Goal: Browse casually

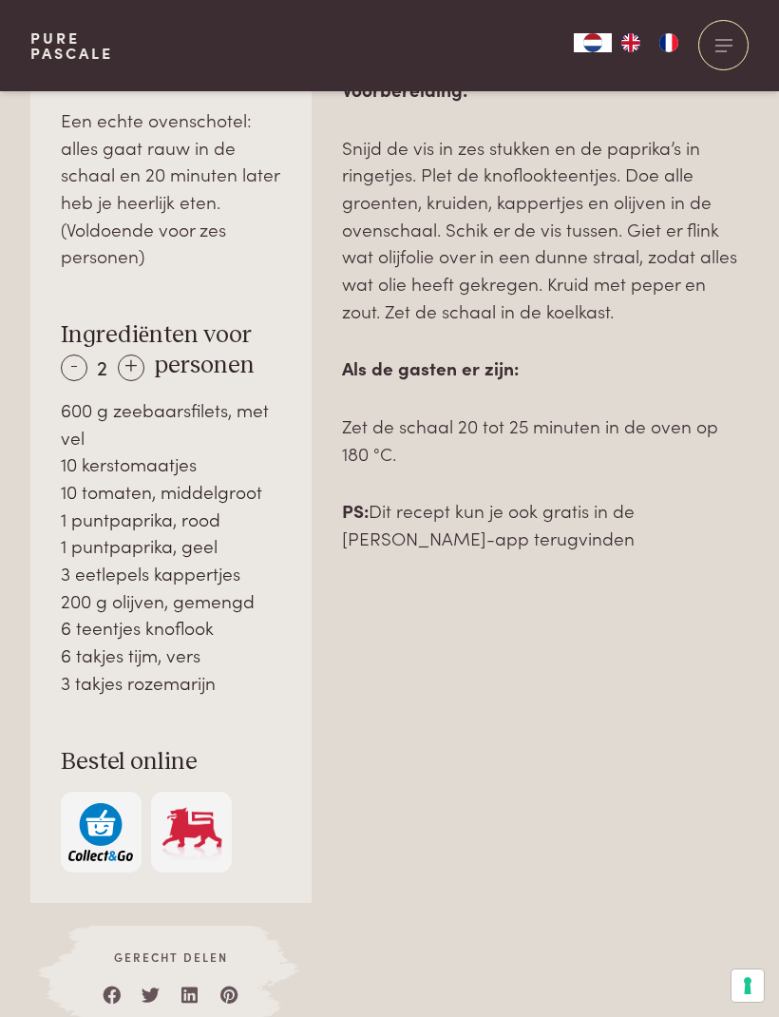
scroll to position [1146, 0]
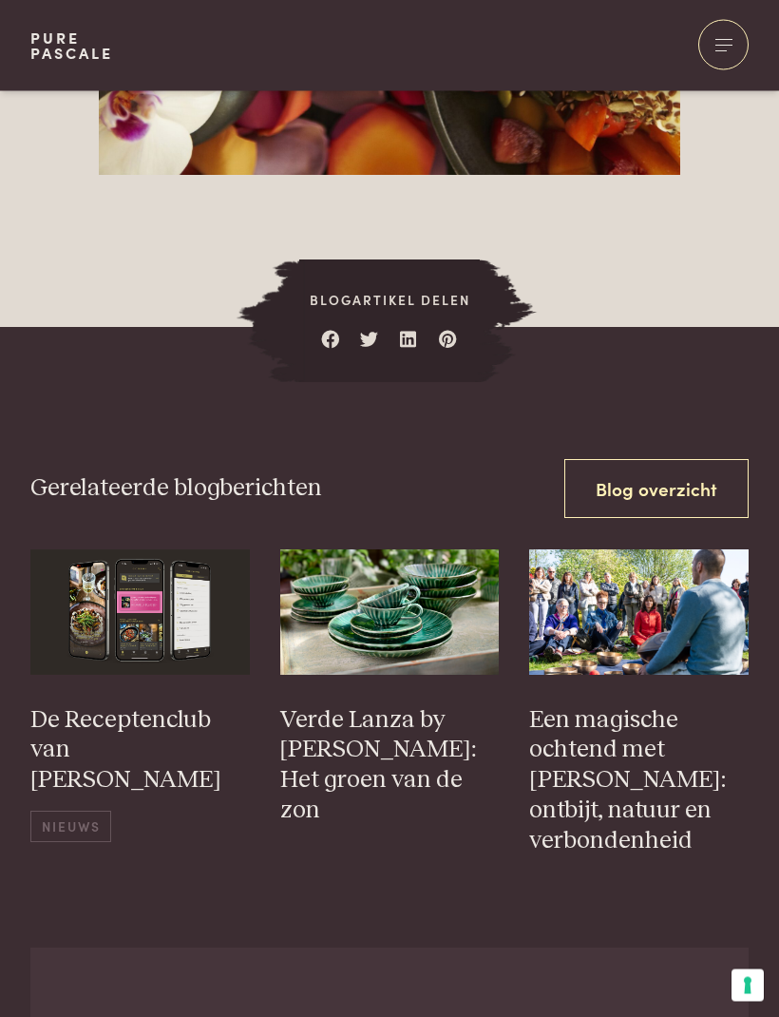
scroll to position [2120, 0]
click at [138, 599] on img at bounding box center [139, 611] width 219 height 125
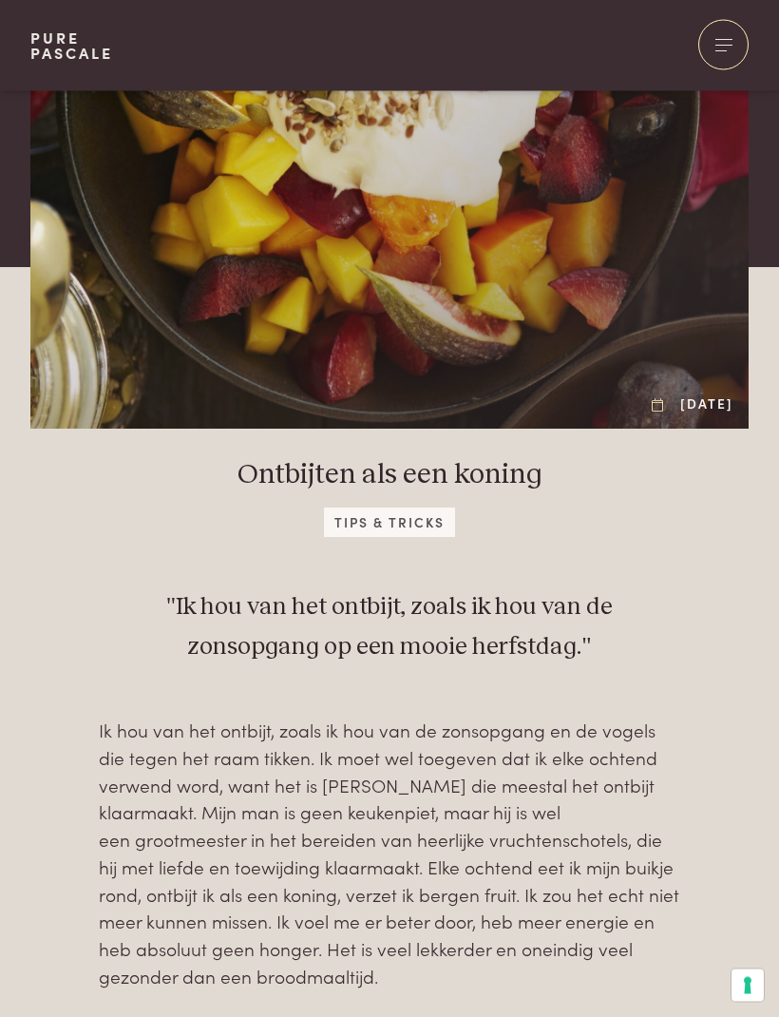
scroll to position [0, 0]
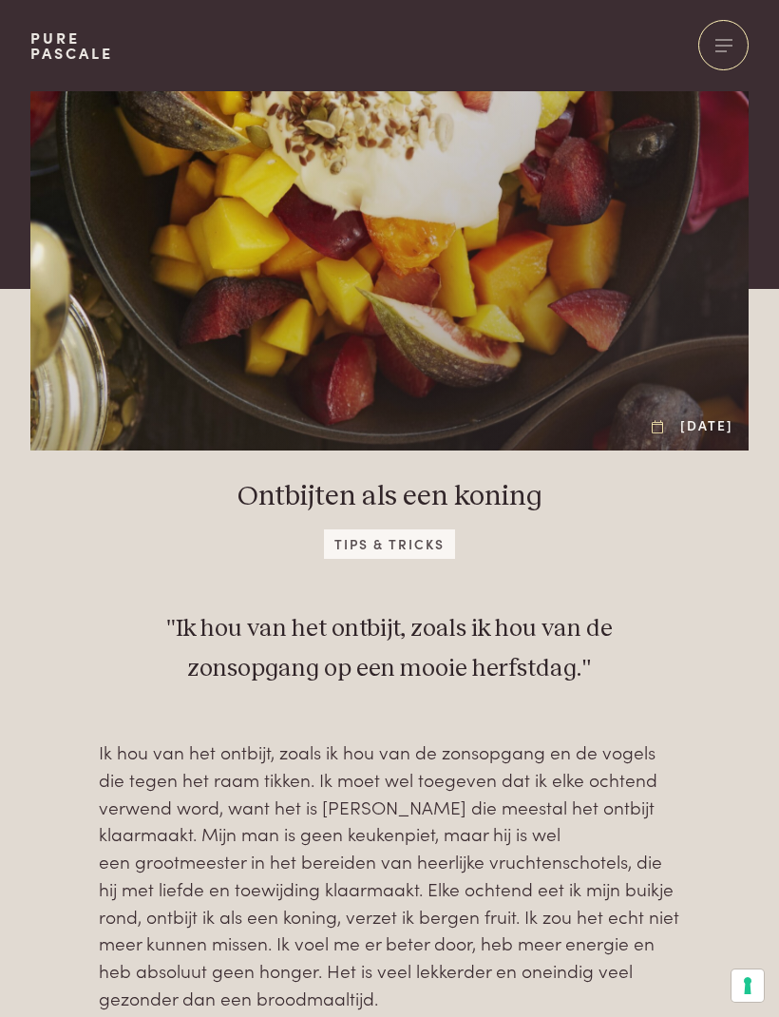
click at [718, 44] on div at bounding box center [723, 45] width 50 height 50
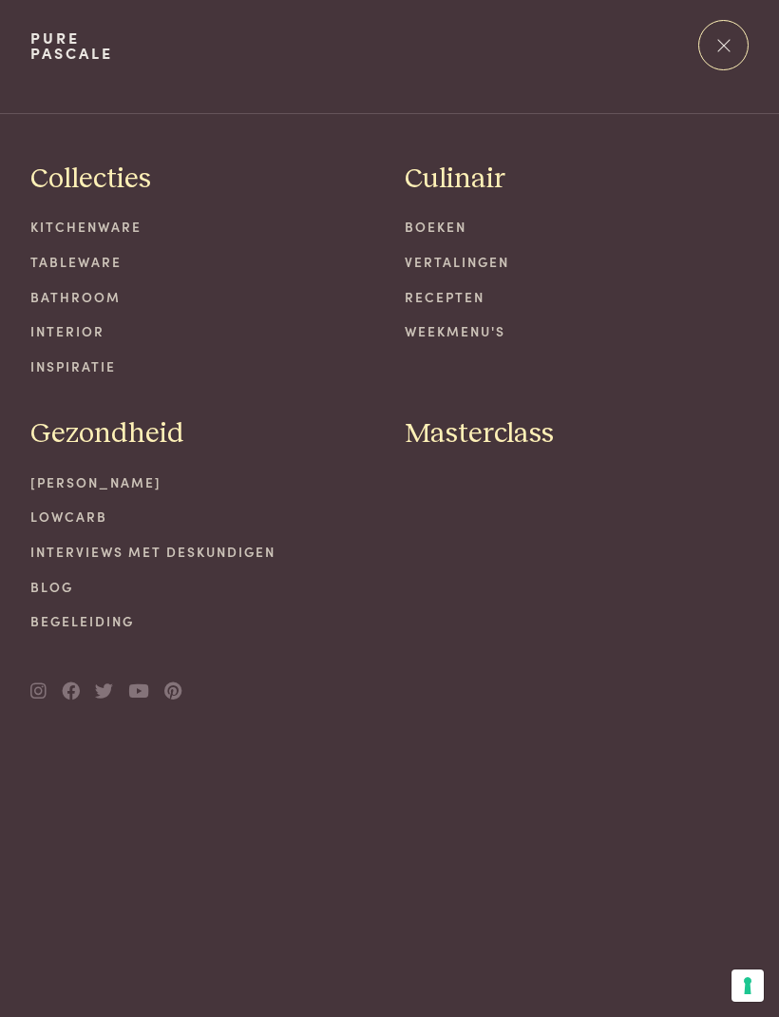
click at [721, 47] on span at bounding box center [723, 45] width 12 height 12
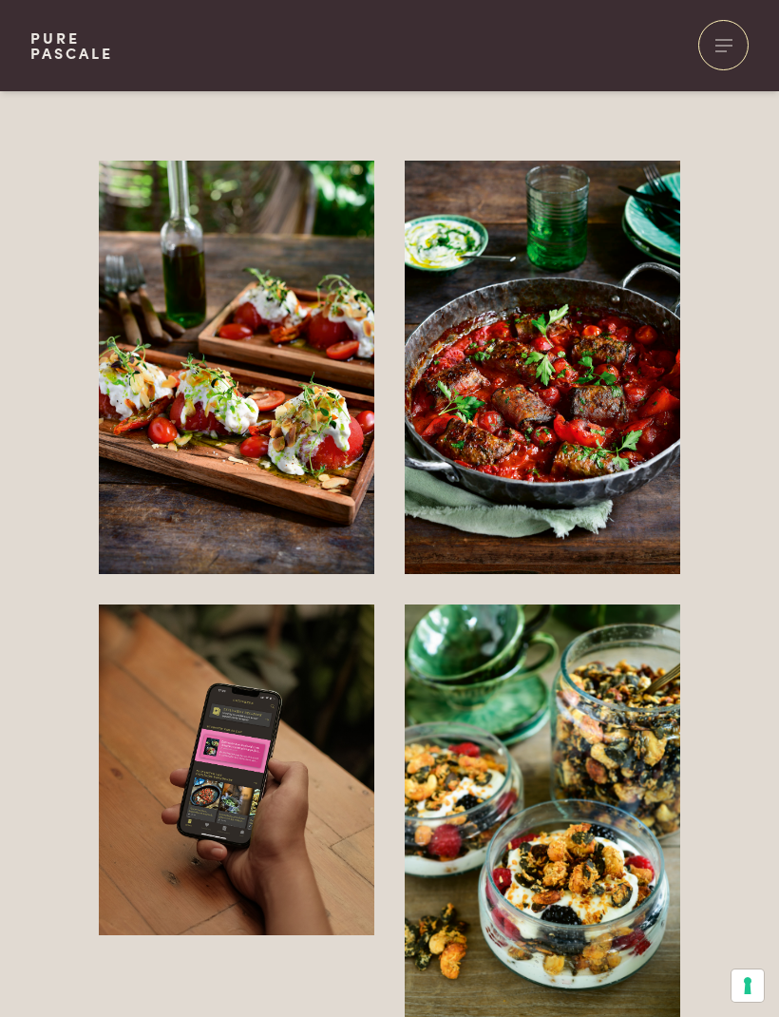
scroll to position [3136, 0]
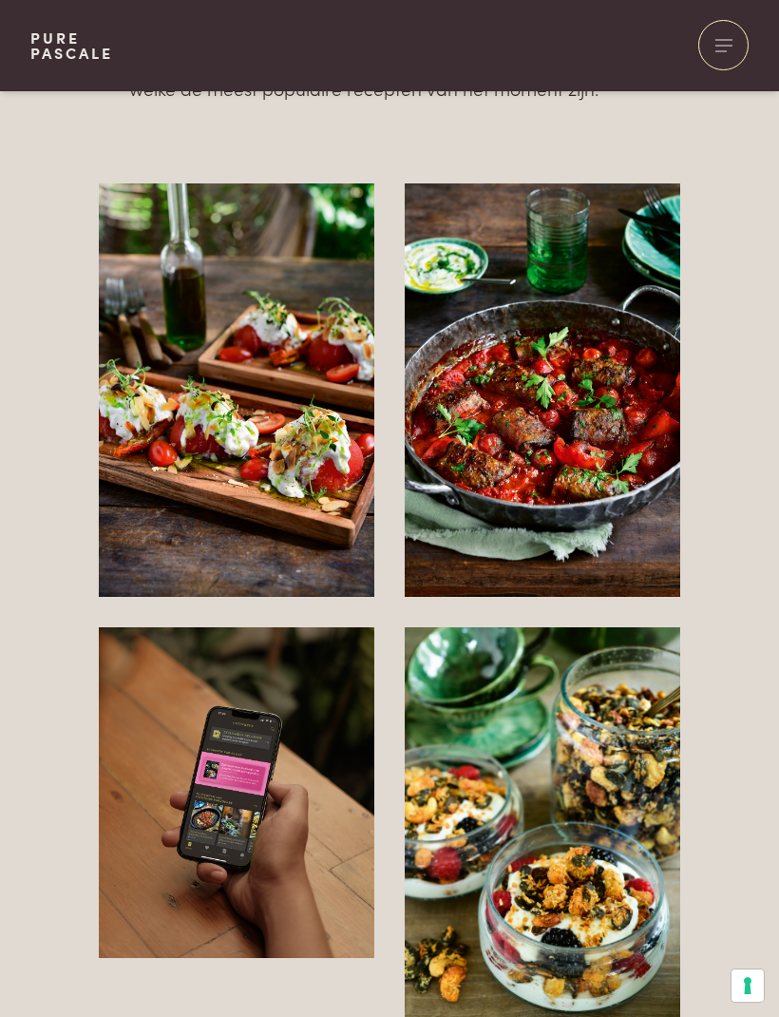
click at [599, 431] on img at bounding box center [543, 389] width 276 height 413
click at [573, 402] on img at bounding box center [543, 389] width 276 height 413
click at [578, 416] on img at bounding box center [543, 389] width 276 height 413
click at [568, 409] on img at bounding box center [543, 389] width 276 height 413
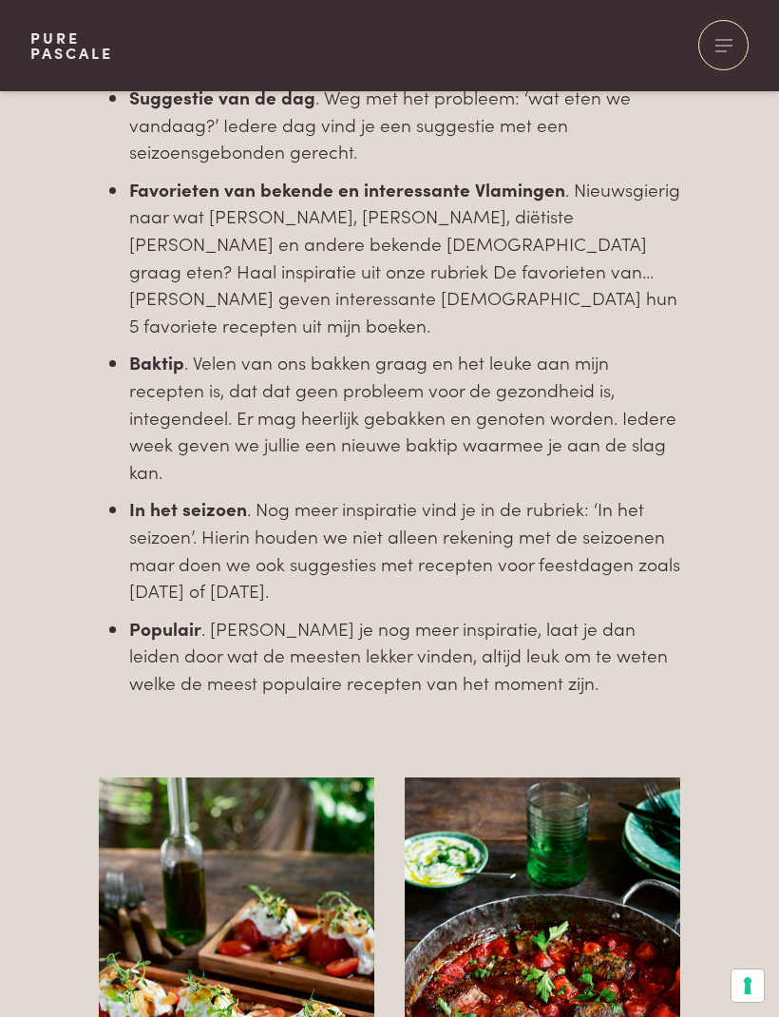
scroll to position [2498, 0]
